Goal: Check status: Check status

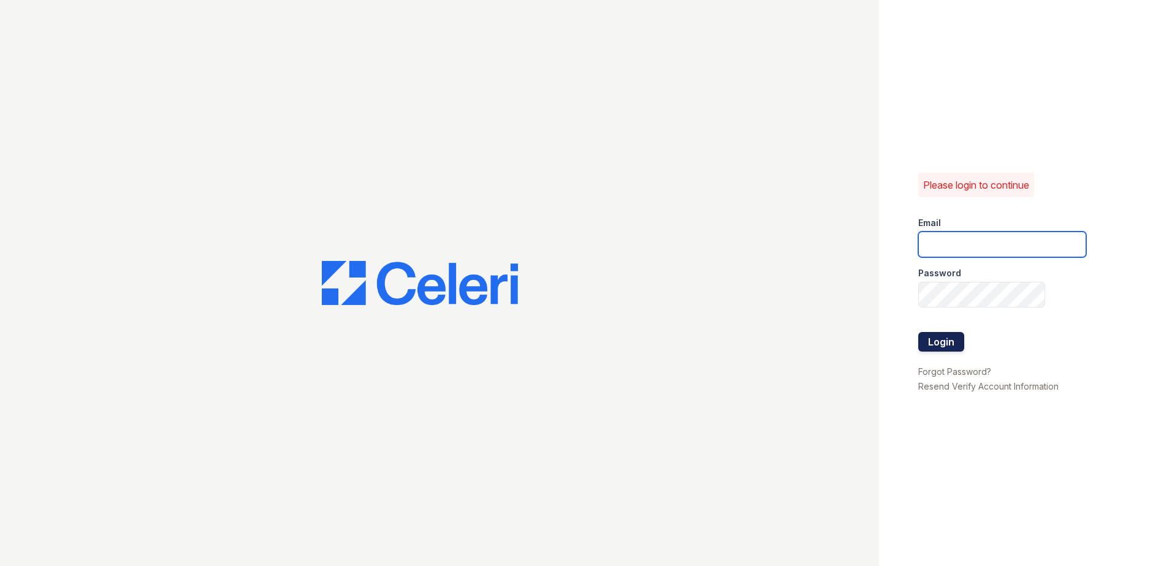
type input "[EMAIL_ADDRESS][DOMAIN_NAME]"
click at [958, 341] on button "Login" at bounding box center [941, 342] width 46 height 20
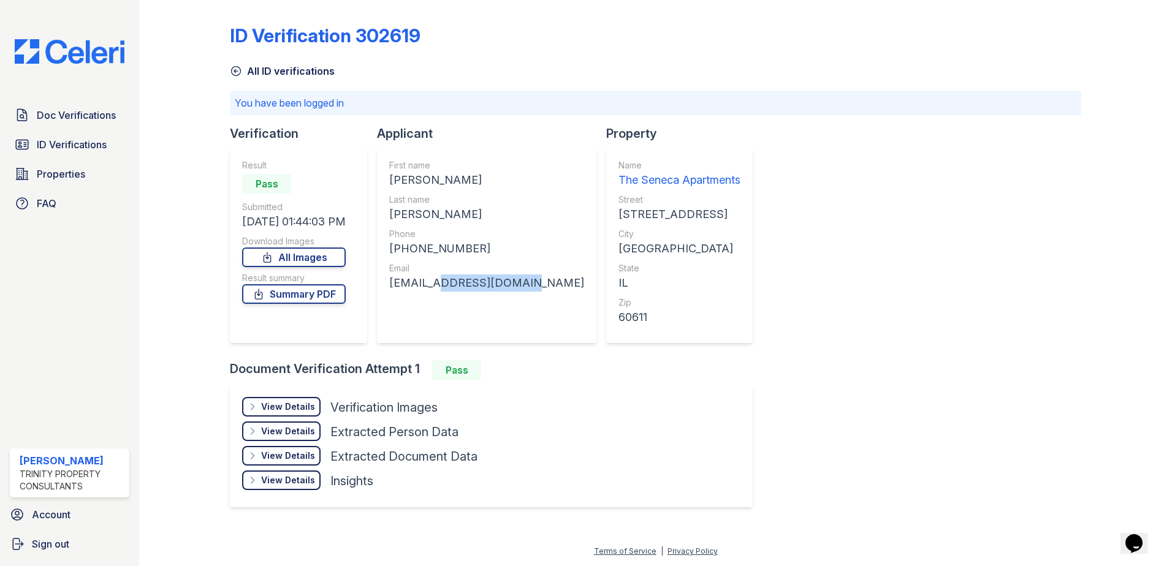
drag, startPoint x: 518, startPoint y: 282, endPoint x: 539, endPoint y: 298, distance: 25.7
click at [438, 289] on div "[EMAIL_ADDRESS][DOMAIN_NAME]" at bounding box center [486, 283] width 195 height 17
drag, startPoint x: 539, startPoint y: 298, endPoint x: 548, endPoint y: 305, distance: 11.4
click at [606, 305] on div "Name The Seneca Apartments Street [STREET_ADDRESS] City [GEOGRAPHIC_DATA] State…" at bounding box center [679, 245] width 146 height 196
drag, startPoint x: 526, startPoint y: 281, endPoint x: 395, endPoint y: 290, distance: 132.1
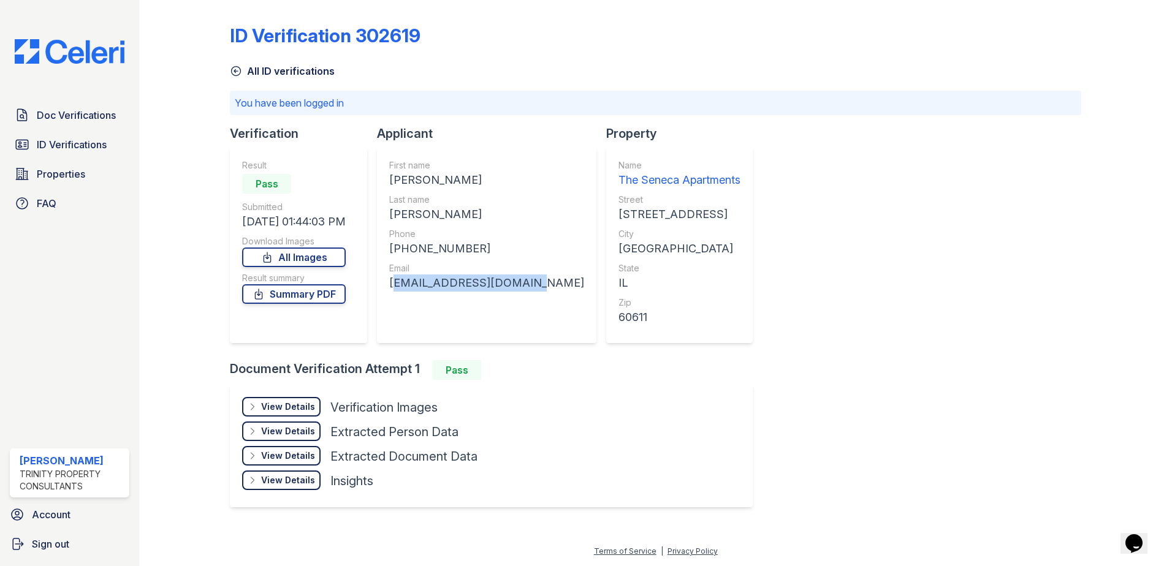
click at [395, 290] on div "First name [PERSON_NAME] Last name [PERSON_NAME] Phone [PHONE_NUMBER] Email [EM…" at bounding box center [486, 245] width 219 height 196
copy div "[EMAIL_ADDRESS][DOMAIN_NAME]"
